Goal: Task Accomplishment & Management: Manage account settings

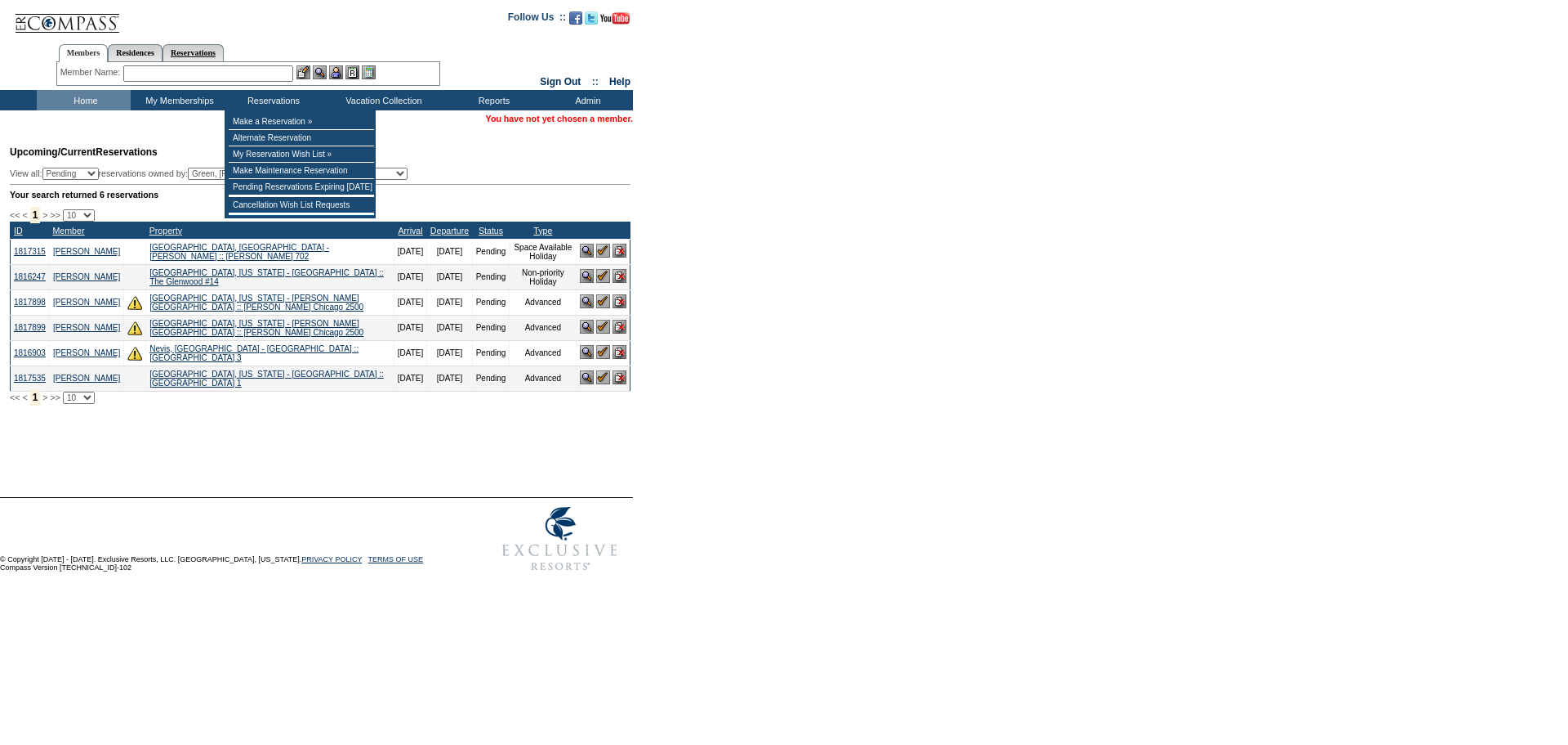
click at [223, 46] on link "Reservations" at bounding box center [194, 53] width 62 height 17
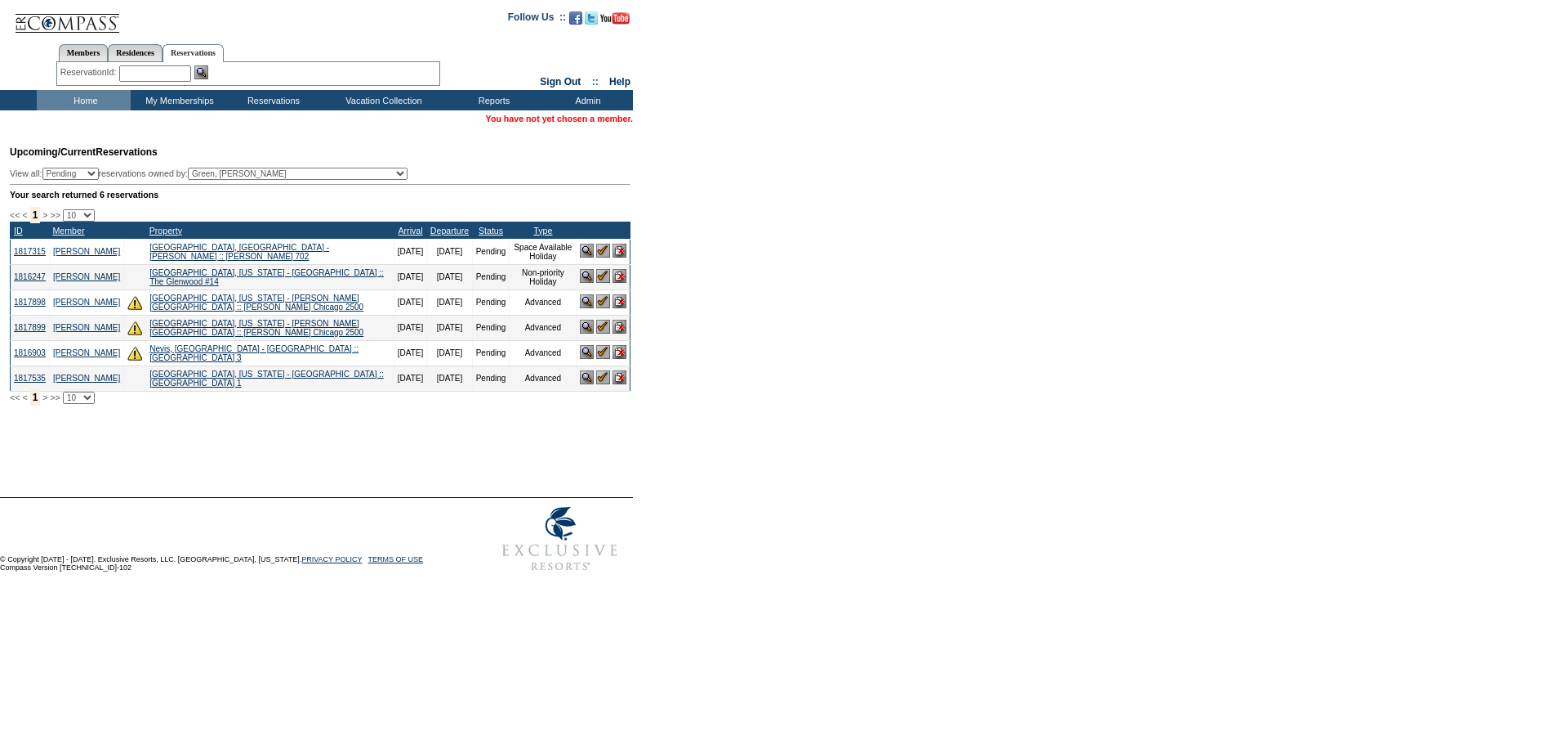
click at [146, 72] on input "text" at bounding box center [155, 73] width 72 height 16
paste input "1818845"
type input "1818845"
click at [203, 72] on img at bounding box center [201, 72] width 13 height 13
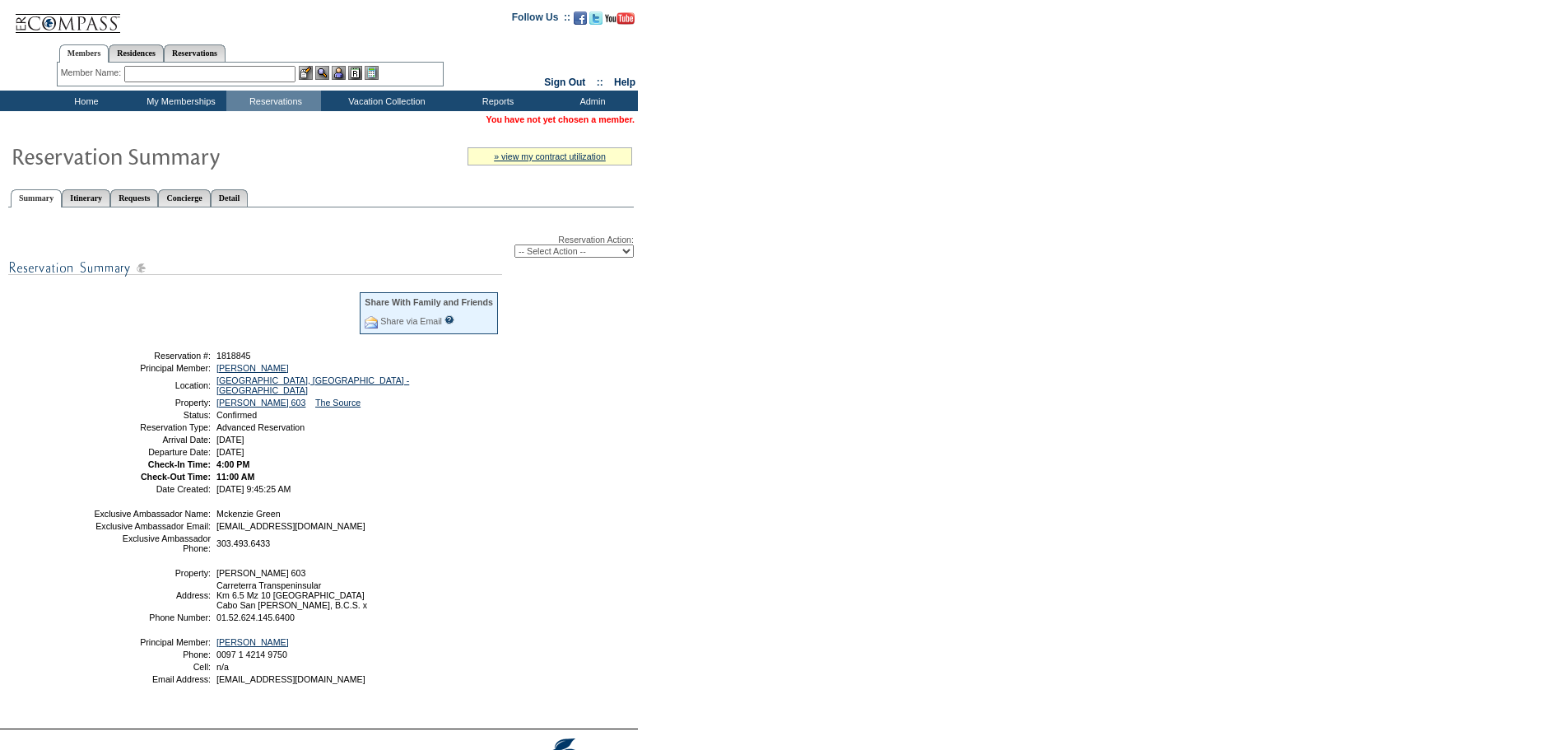
click at [583, 257] on select "-- Select Action -- Modify Reservation Dates Modify Reservation Cost Modify Occ…" at bounding box center [573, 251] width 119 height 14
select select "ChangeOccupancy"
click at [514, 246] on select "-- Select Action -- Modify Reservation Dates Modify Reservation Cost Modify Occ…" at bounding box center [573, 251] width 119 height 14
